Goal: Transaction & Acquisition: Purchase product/service

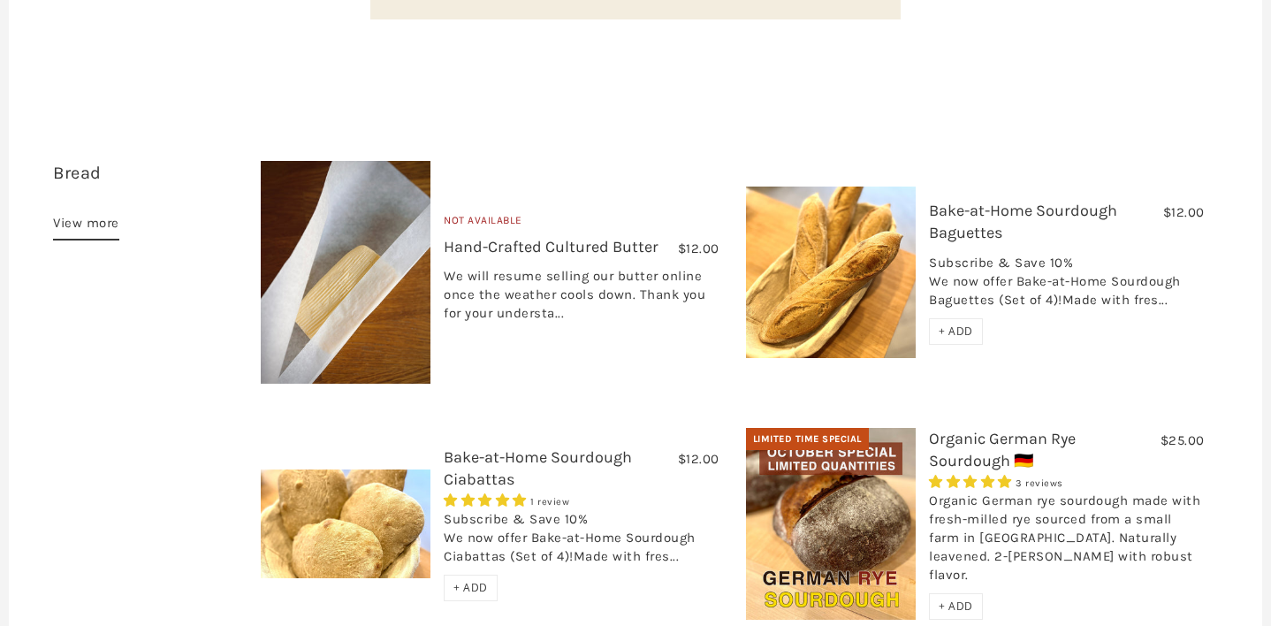
scroll to position [478, 0]
click at [964, 200] on link "Bake-at-Home Sourdough Baguettes" at bounding box center [1023, 221] width 188 height 42
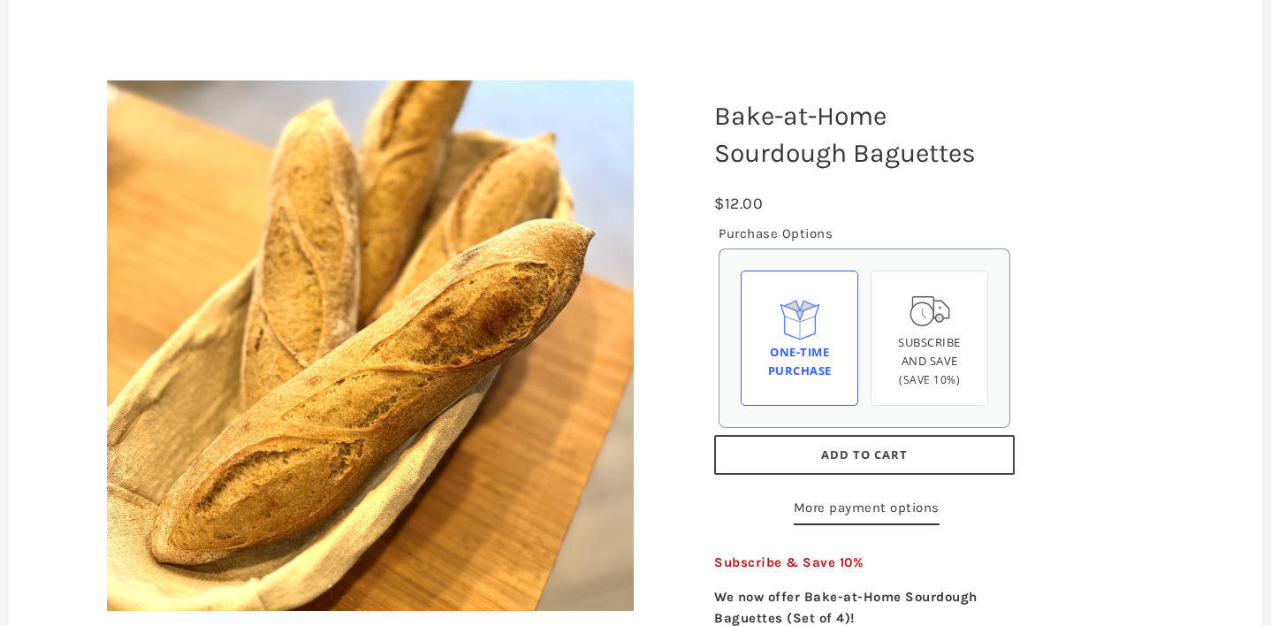
scroll to position [190, 0]
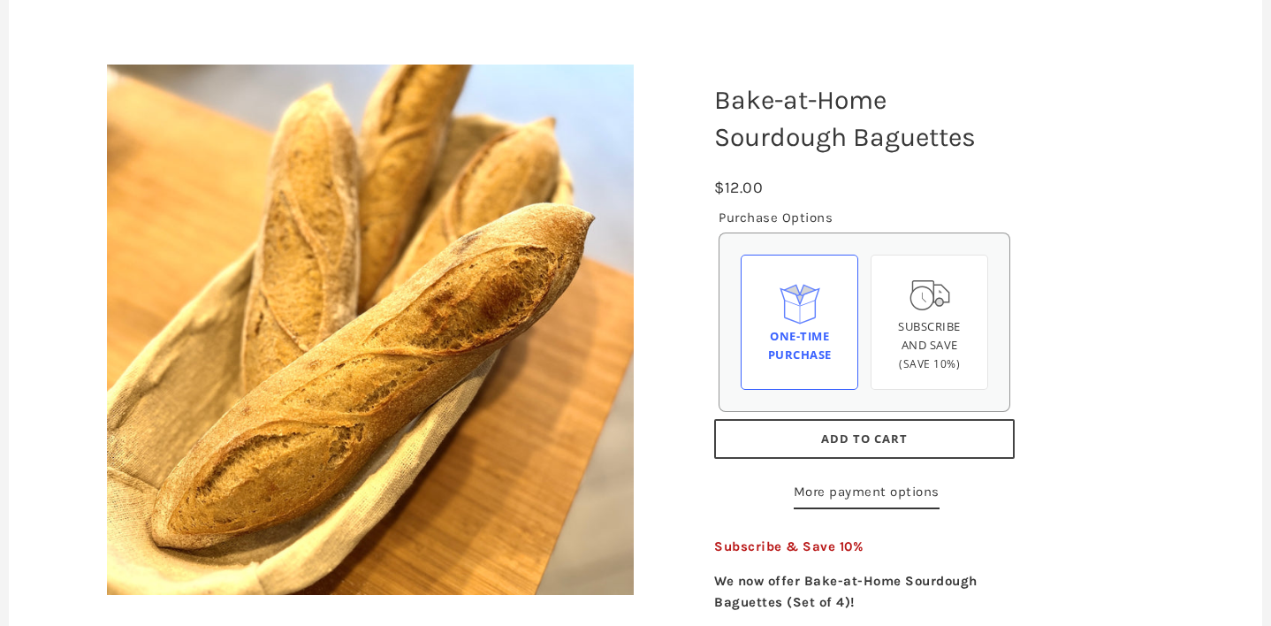
click at [870, 438] on span "Add to Cart" at bounding box center [864, 438] width 87 height 16
